Goal: Information Seeking & Learning: Check status

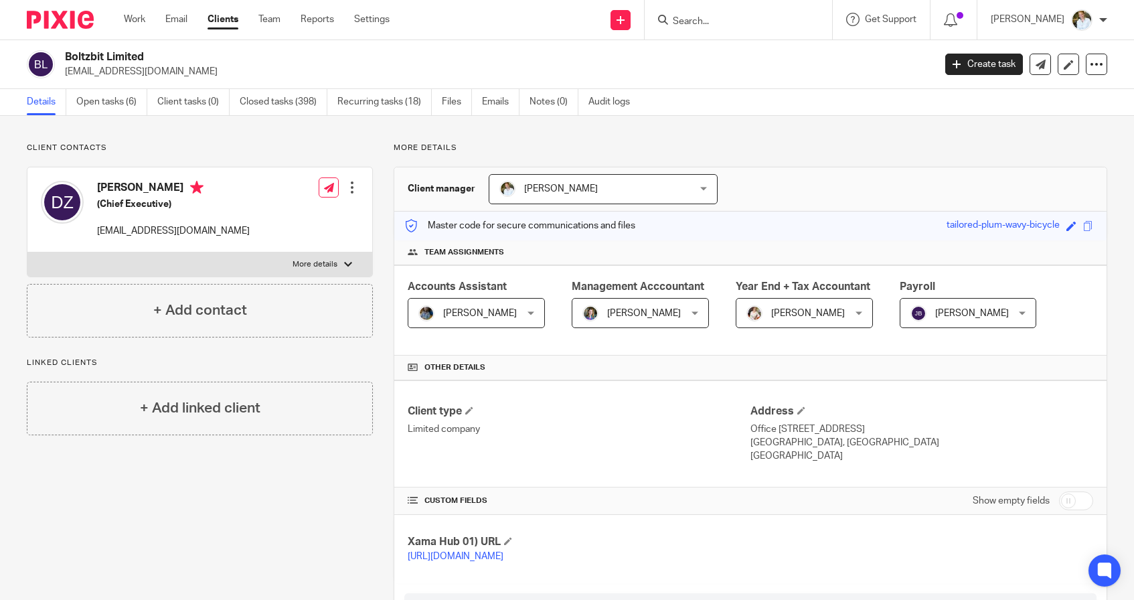
scroll to position [20, 0]
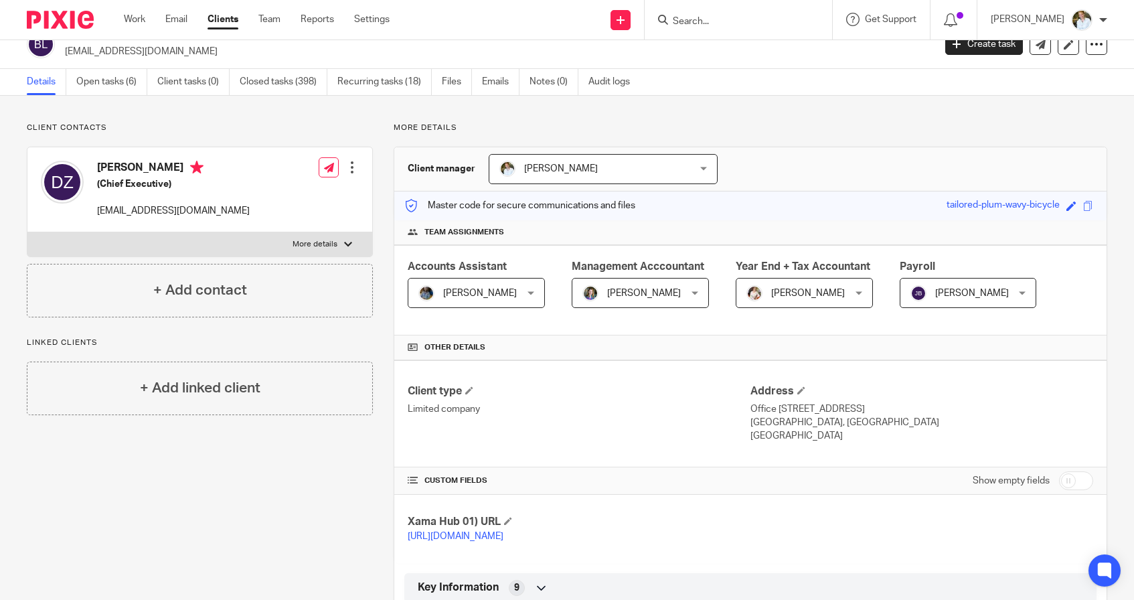
click at [720, 19] on input "Search" at bounding box center [732, 22] width 121 height 12
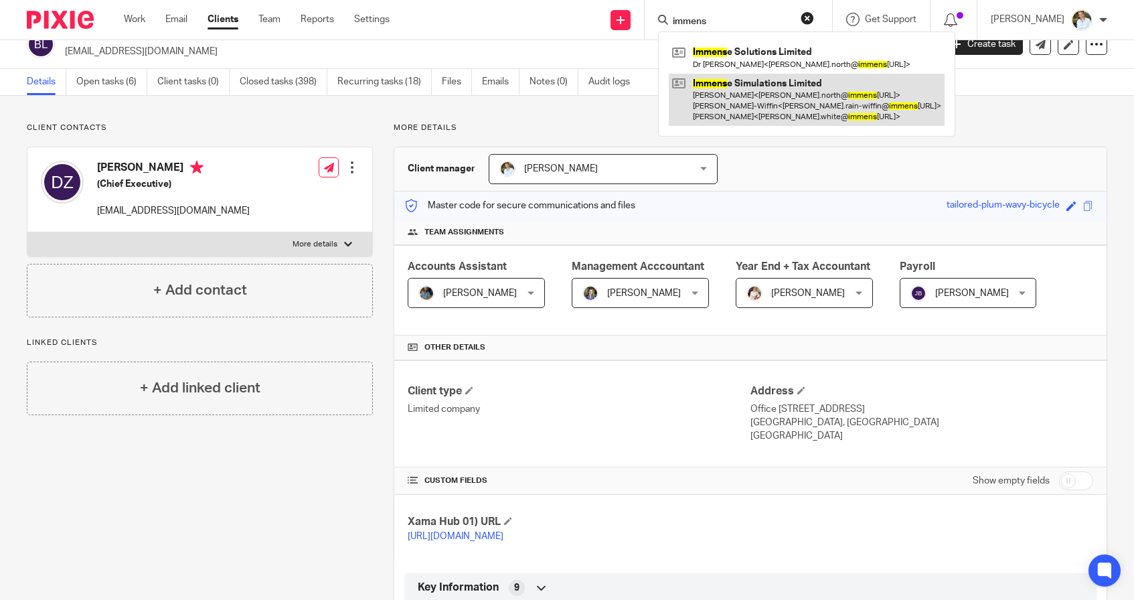
type input "immens"
click at [744, 77] on link at bounding box center [807, 100] width 276 height 53
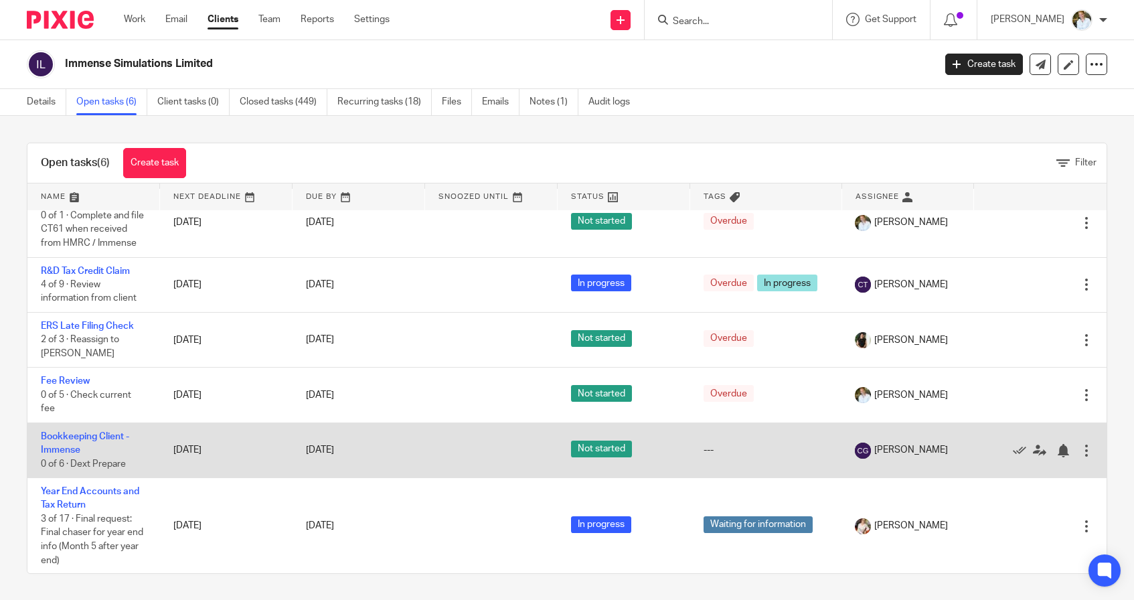
scroll to position [21, 0]
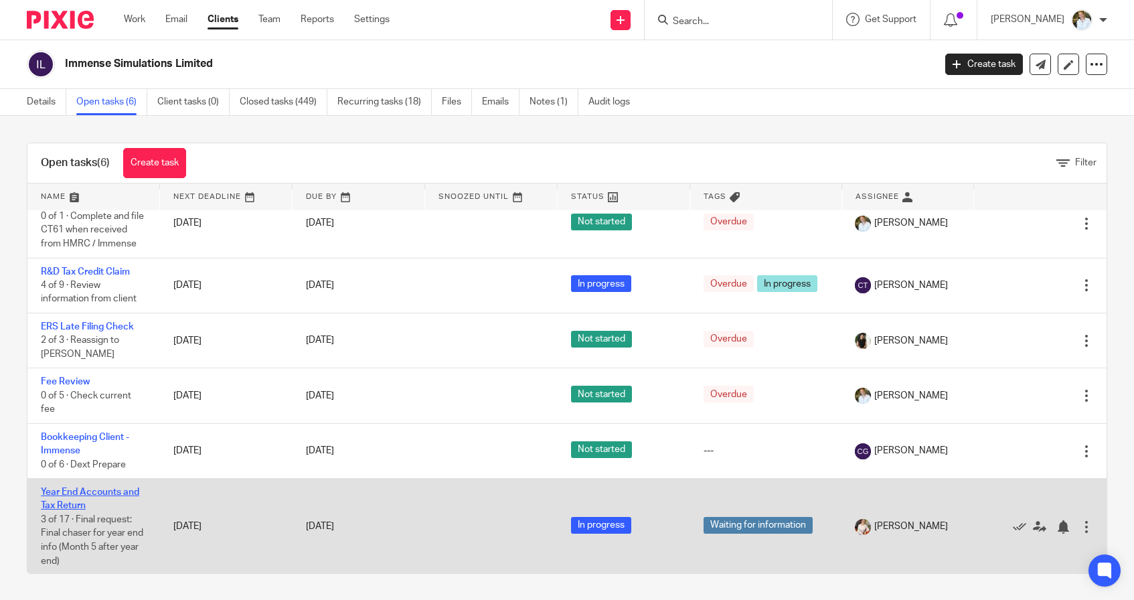
click at [76, 501] on link "Year End Accounts and Tax Return" at bounding box center [90, 498] width 98 height 23
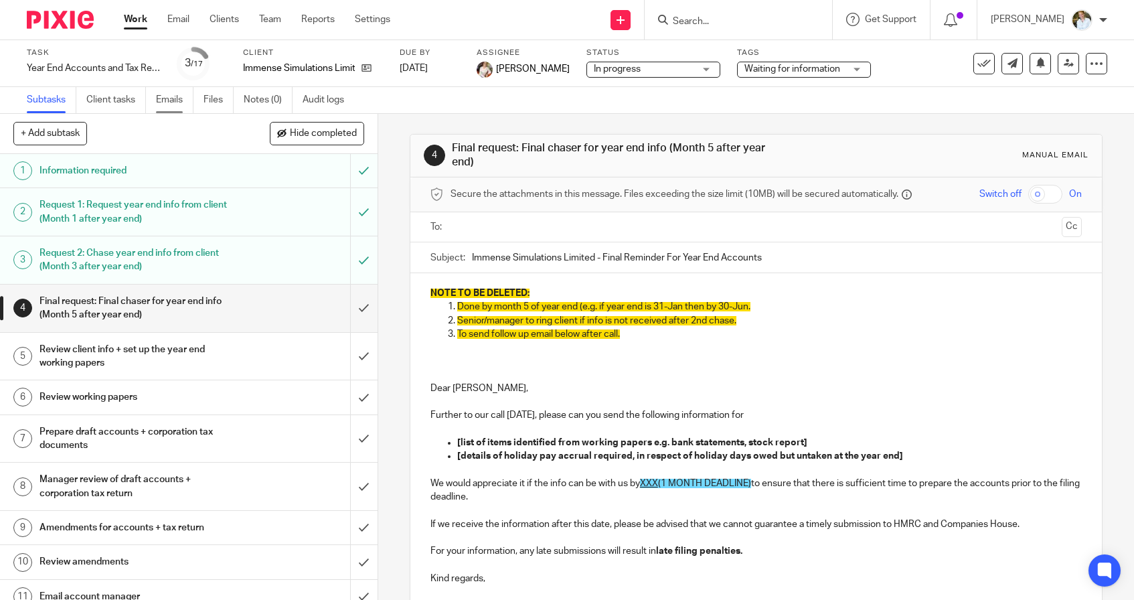
click at [176, 101] on link "Emails" at bounding box center [174, 100] width 37 height 26
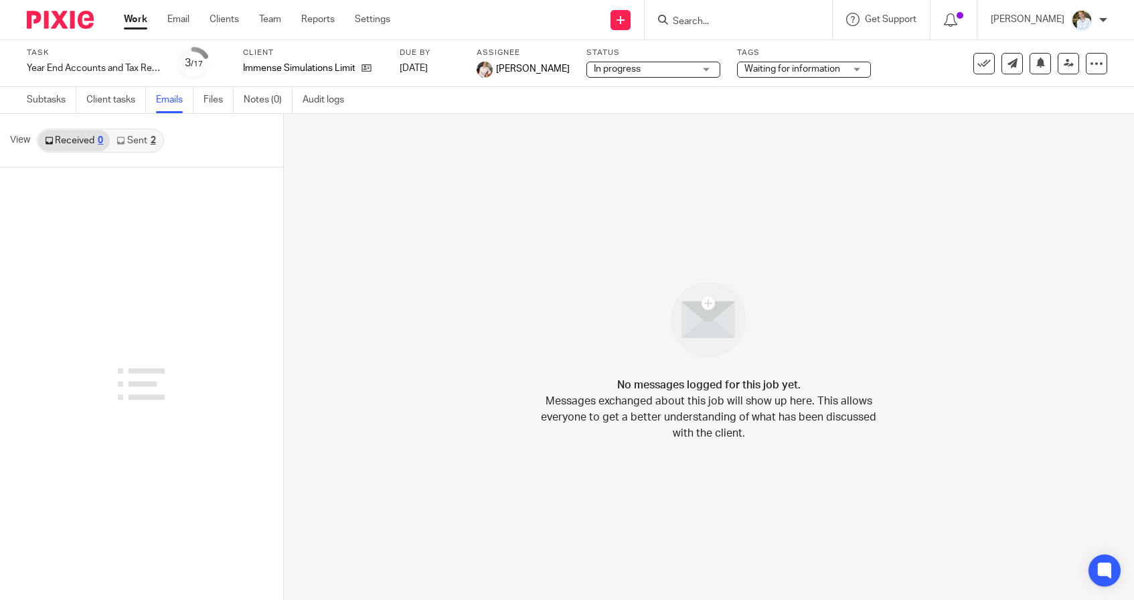
click at [133, 139] on link "Sent 2" at bounding box center [136, 140] width 52 height 21
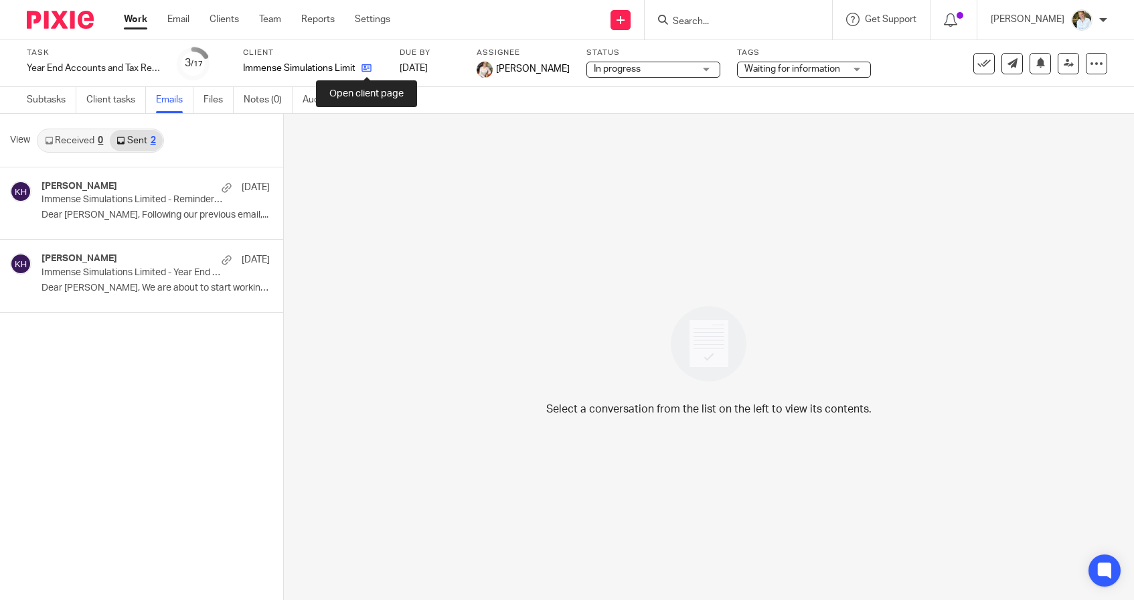
click at [369, 66] on icon at bounding box center [367, 68] width 10 height 10
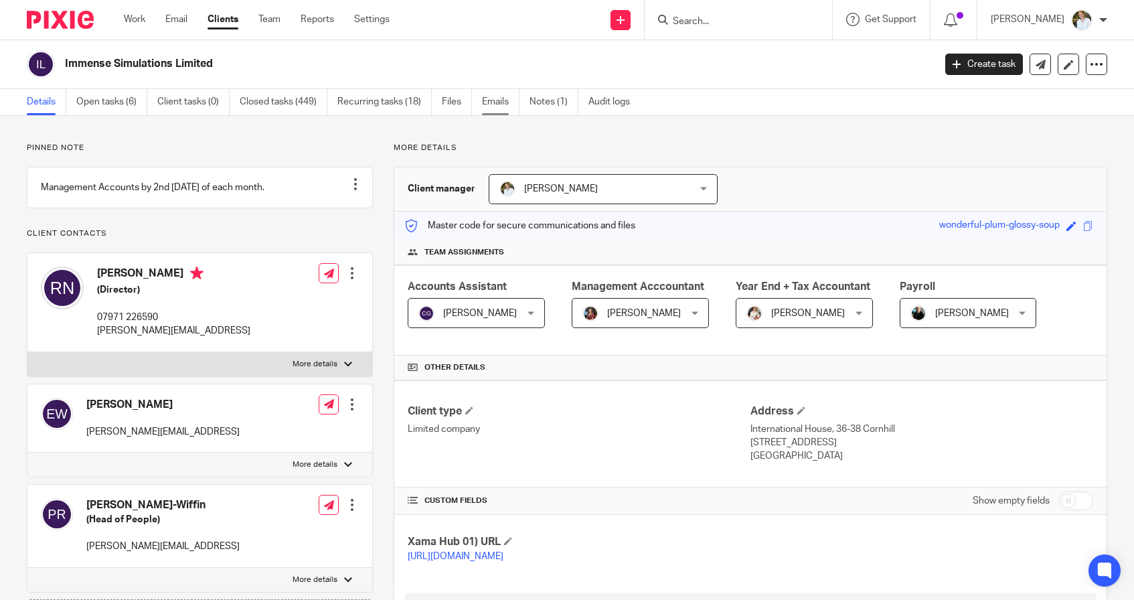
click at [503, 100] on link "Emails" at bounding box center [500, 102] width 37 height 26
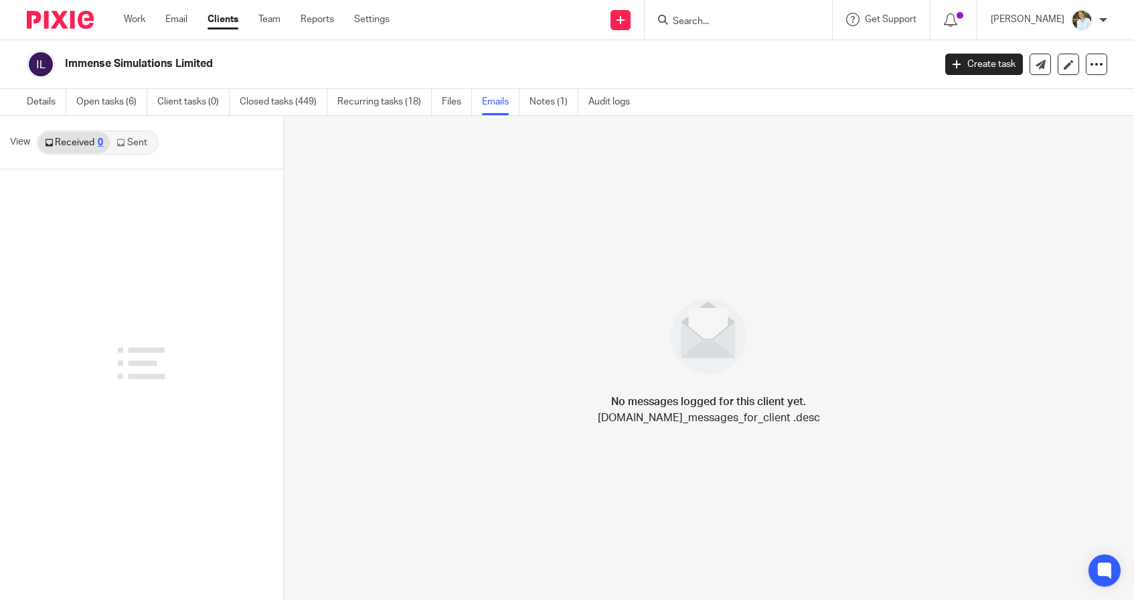
click at [139, 148] on link "Sent" at bounding box center [133, 142] width 47 height 21
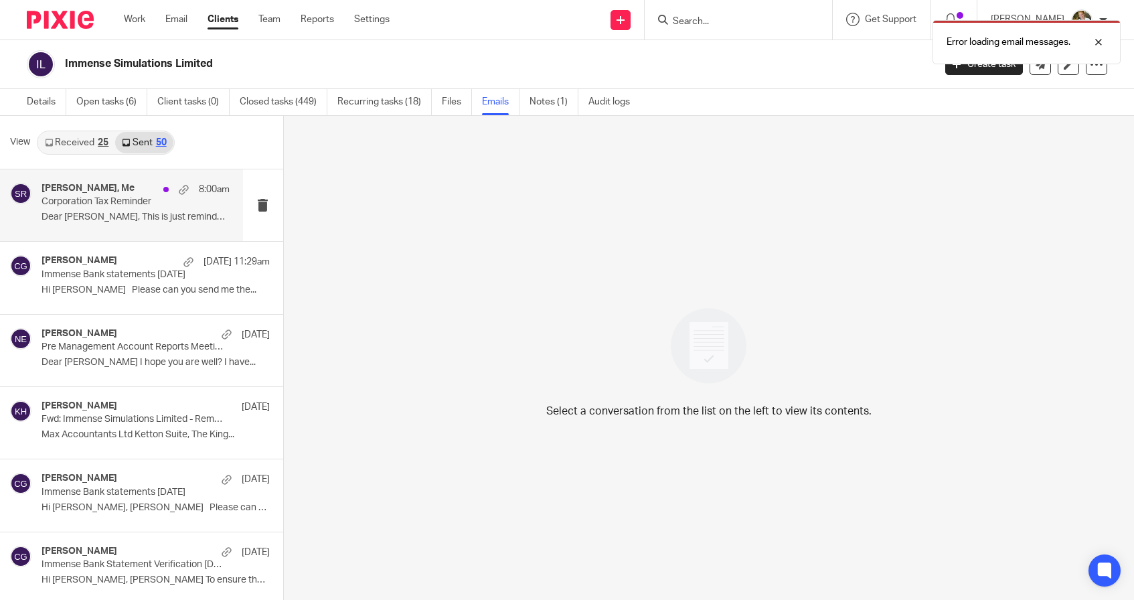
click at [105, 218] on p "Dear Robin, This is just reminder that if you..." at bounding box center [136, 217] width 188 height 11
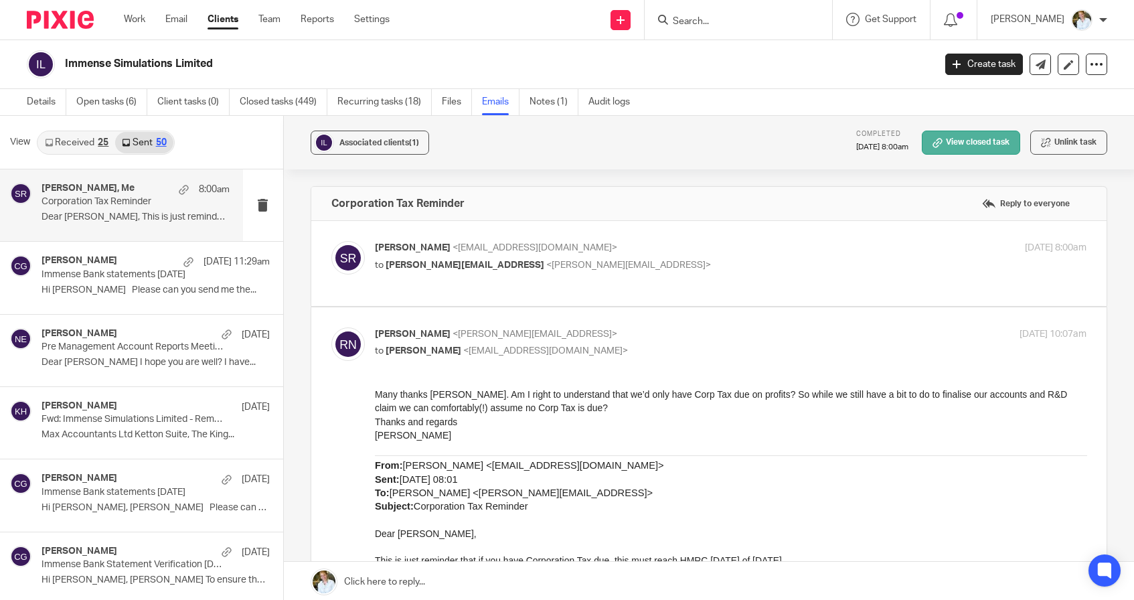
click at [951, 143] on link "View closed task" at bounding box center [971, 143] width 98 height 24
